Goal: Check status: Check status

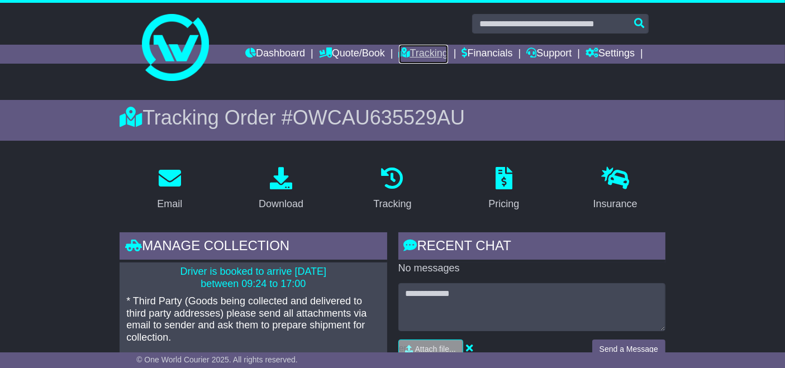
click at [426, 50] on link "Tracking" at bounding box center [423, 54] width 49 height 19
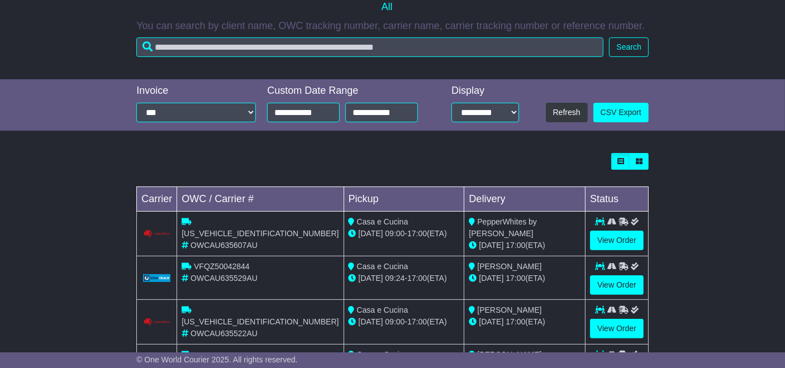
scroll to position [242, 0]
click at [624, 242] on link "View Order" at bounding box center [617, 241] width 54 height 20
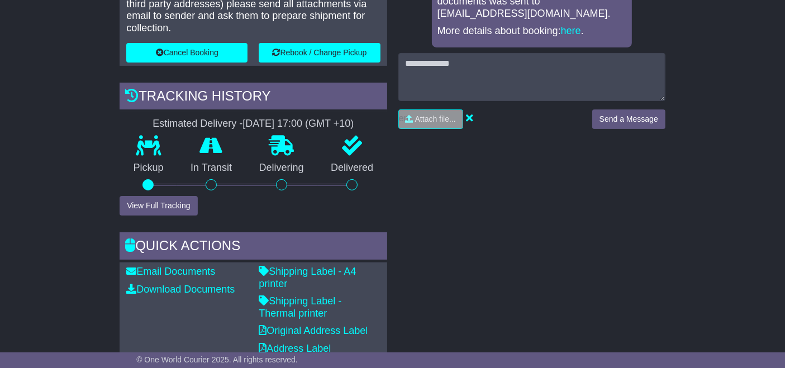
scroll to position [320, 0]
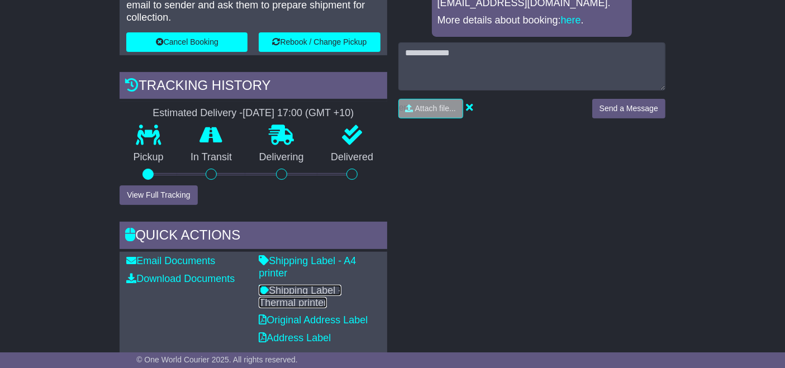
click at [318, 285] on link "Shipping Label - Thermal printer" at bounding box center [300, 296] width 83 height 23
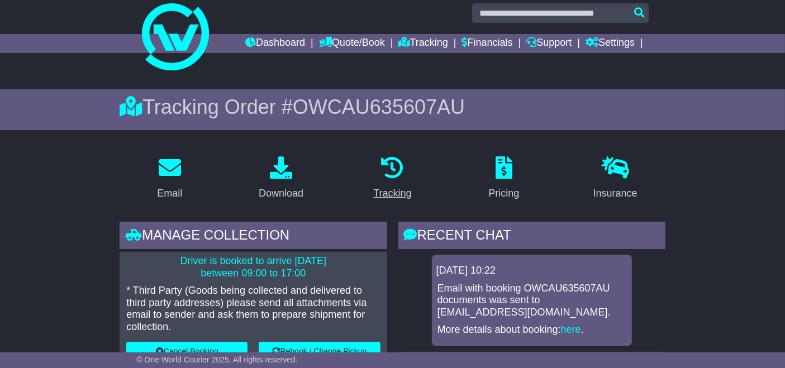
scroll to position [9, 0]
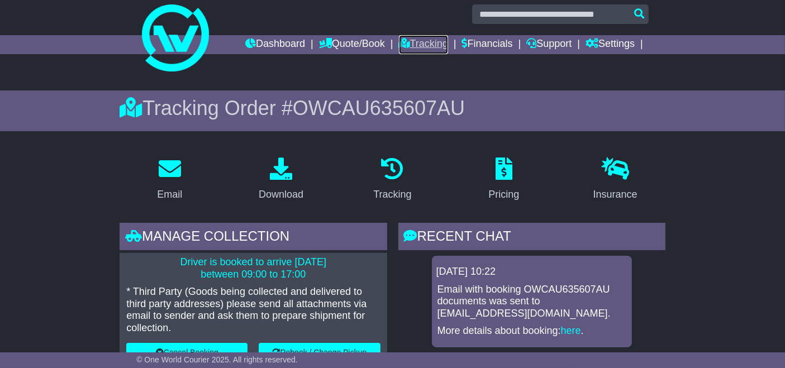
click at [429, 44] on link "Tracking" at bounding box center [423, 44] width 49 height 19
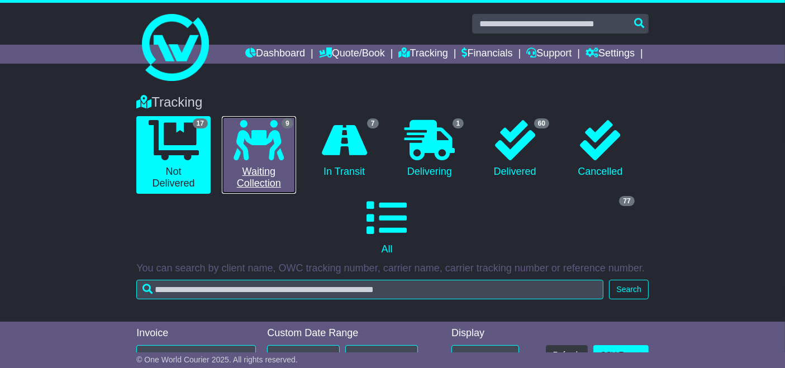
click at [261, 174] on link "9 Waiting Collection" at bounding box center [259, 155] width 74 height 78
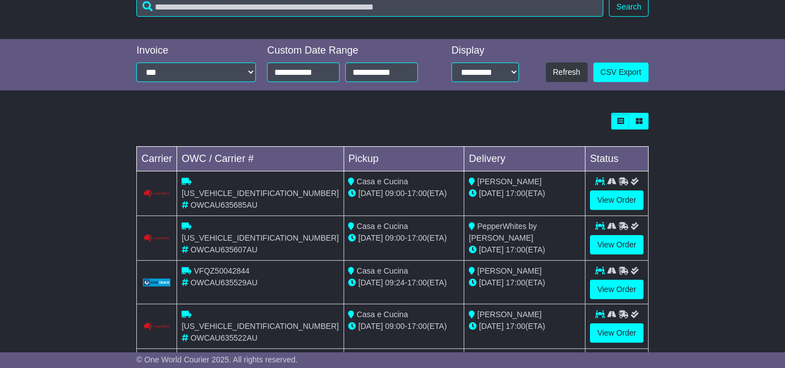
scroll to position [310, 0]
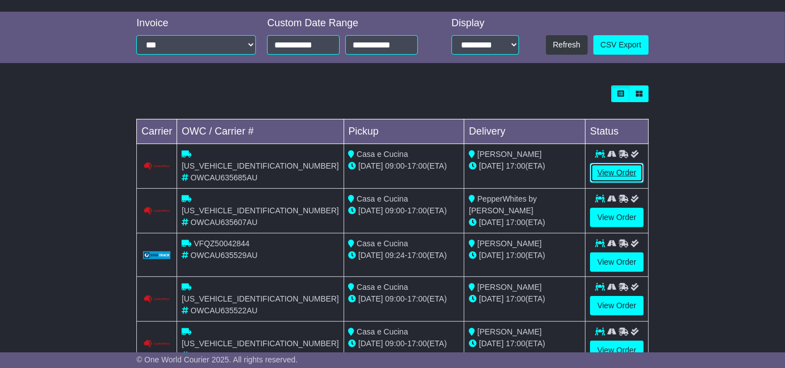
click at [613, 170] on link "View Order" at bounding box center [617, 173] width 54 height 20
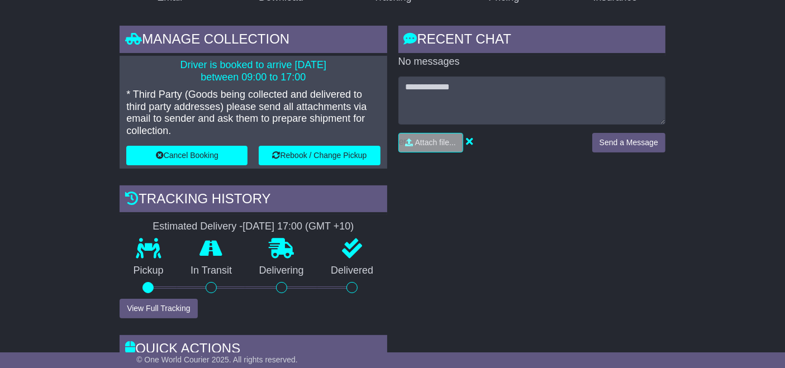
scroll to position [310, 0]
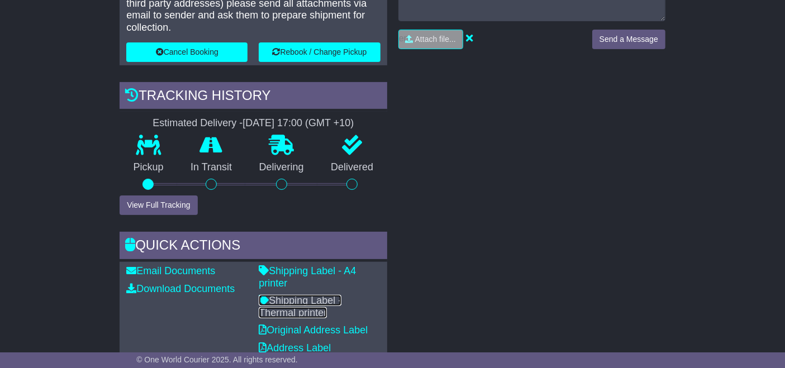
click at [311, 295] on link "Shipping Label - Thermal printer" at bounding box center [300, 306] width 83 height 23
